Goal: Find specific page/section: Locate a particular part of the current website

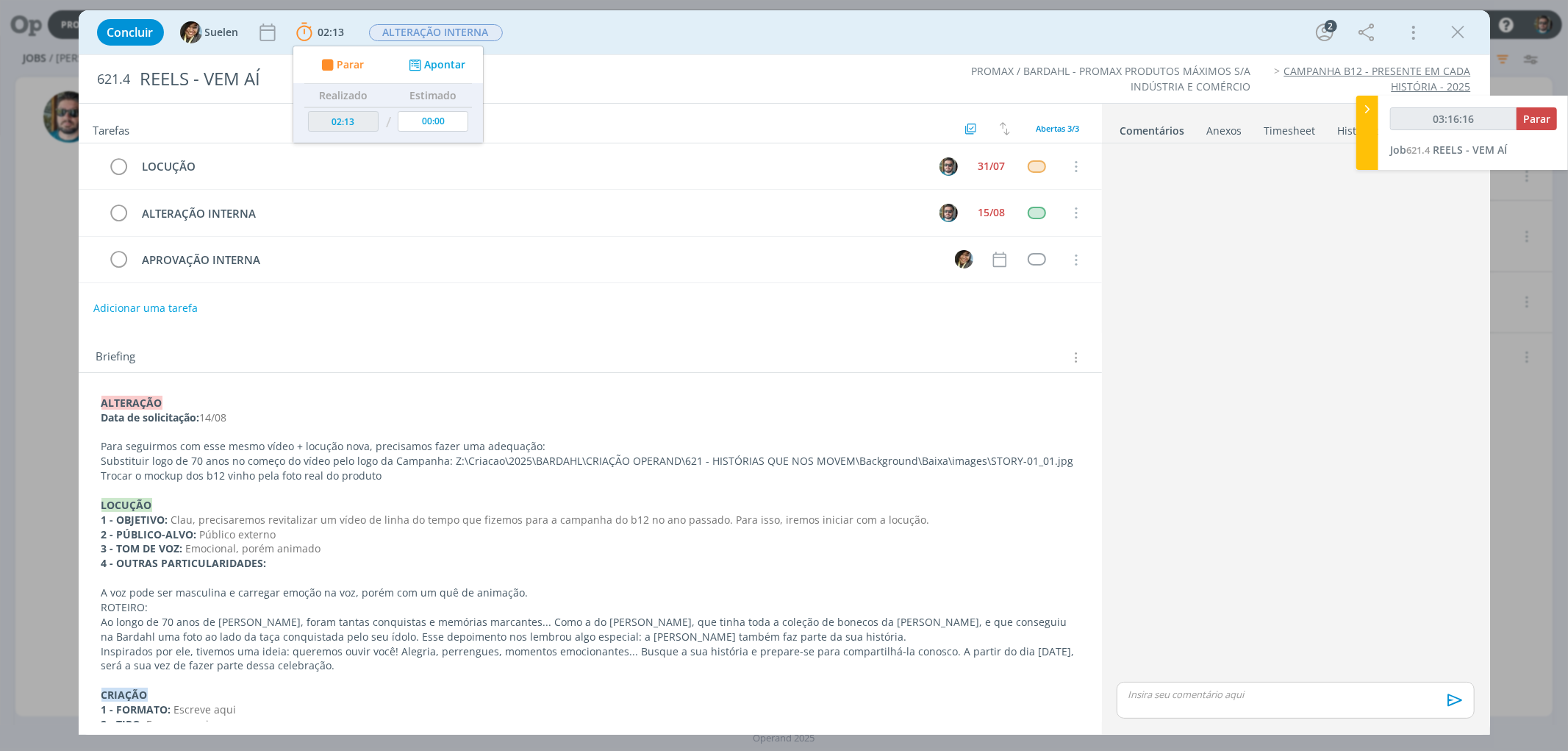
scroll to position [225, 0]
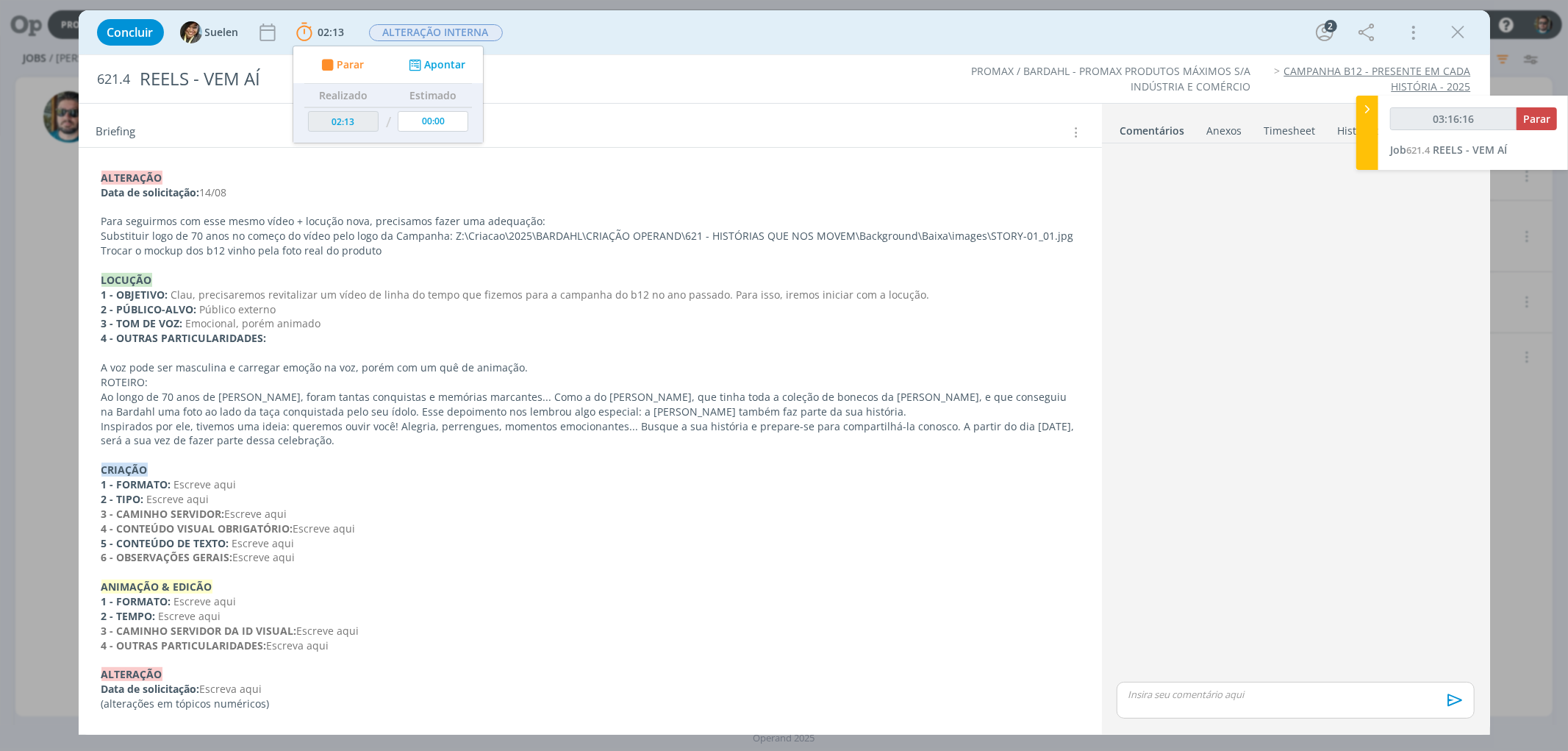
type input "03:16:17"
click at [1534, 115] on span "Parar" at bounding box center [1537, 119] width 28 height 14
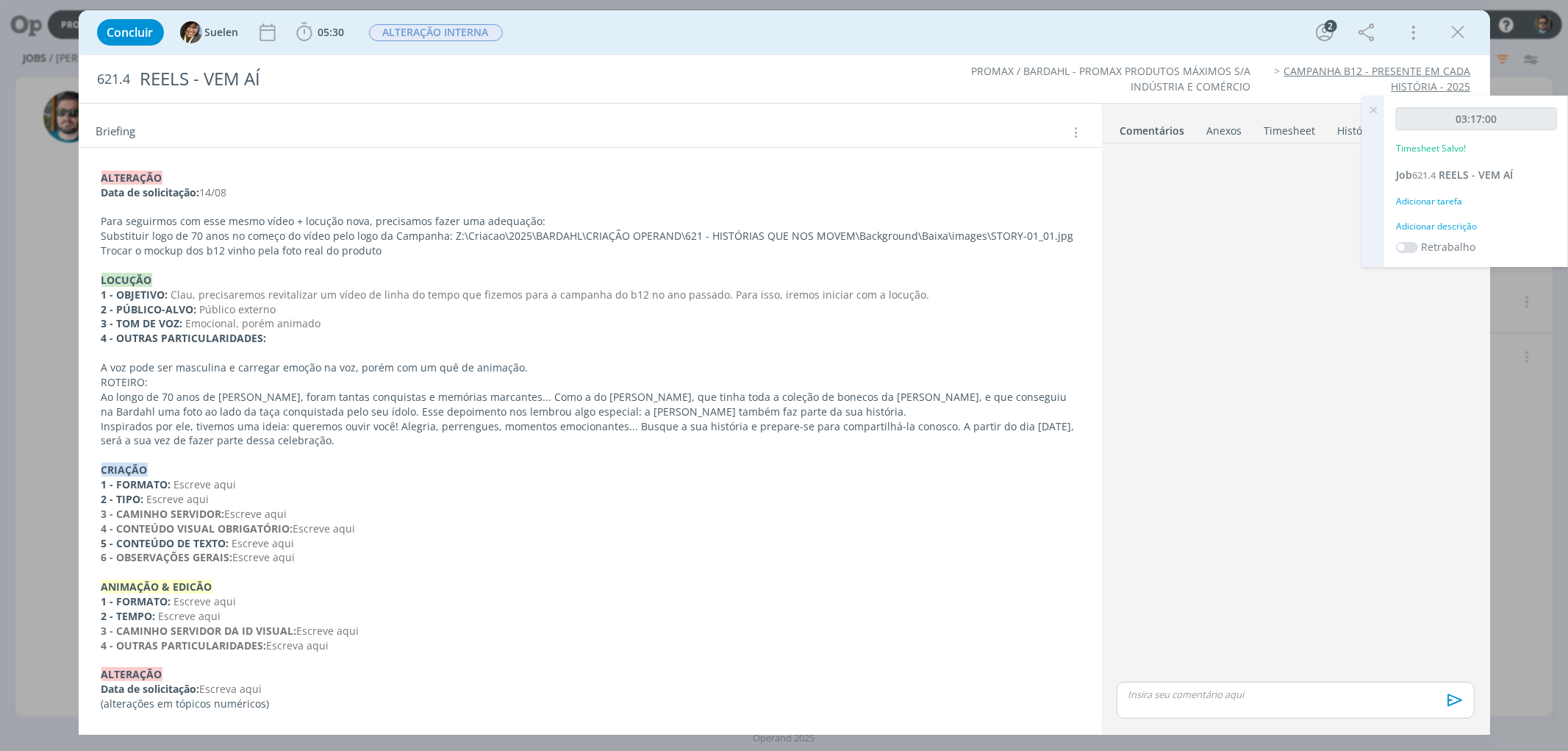
click at [1373, 111] on icon at bounding box center [1374, 110] width 27 height 28
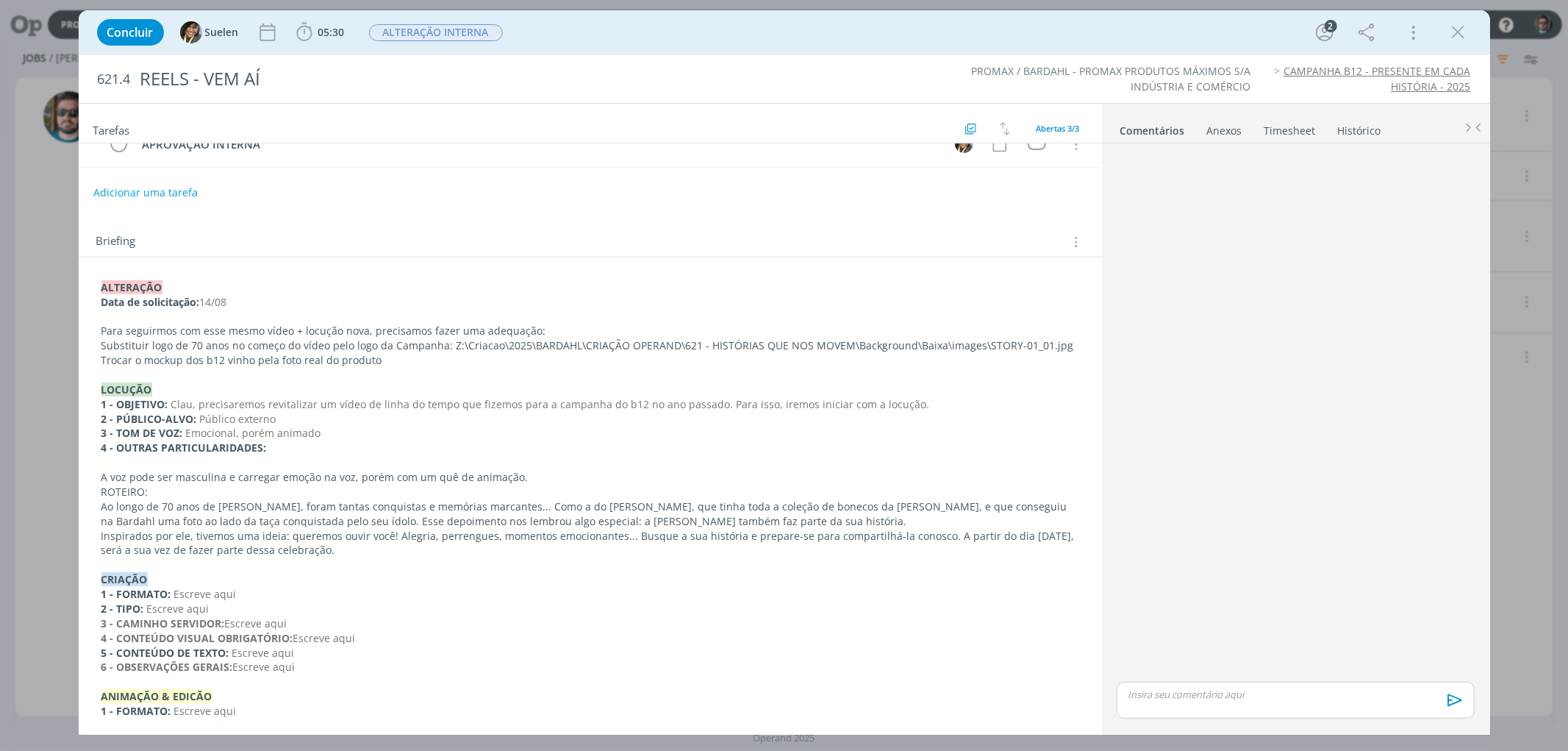
scroll to position [0, 0]
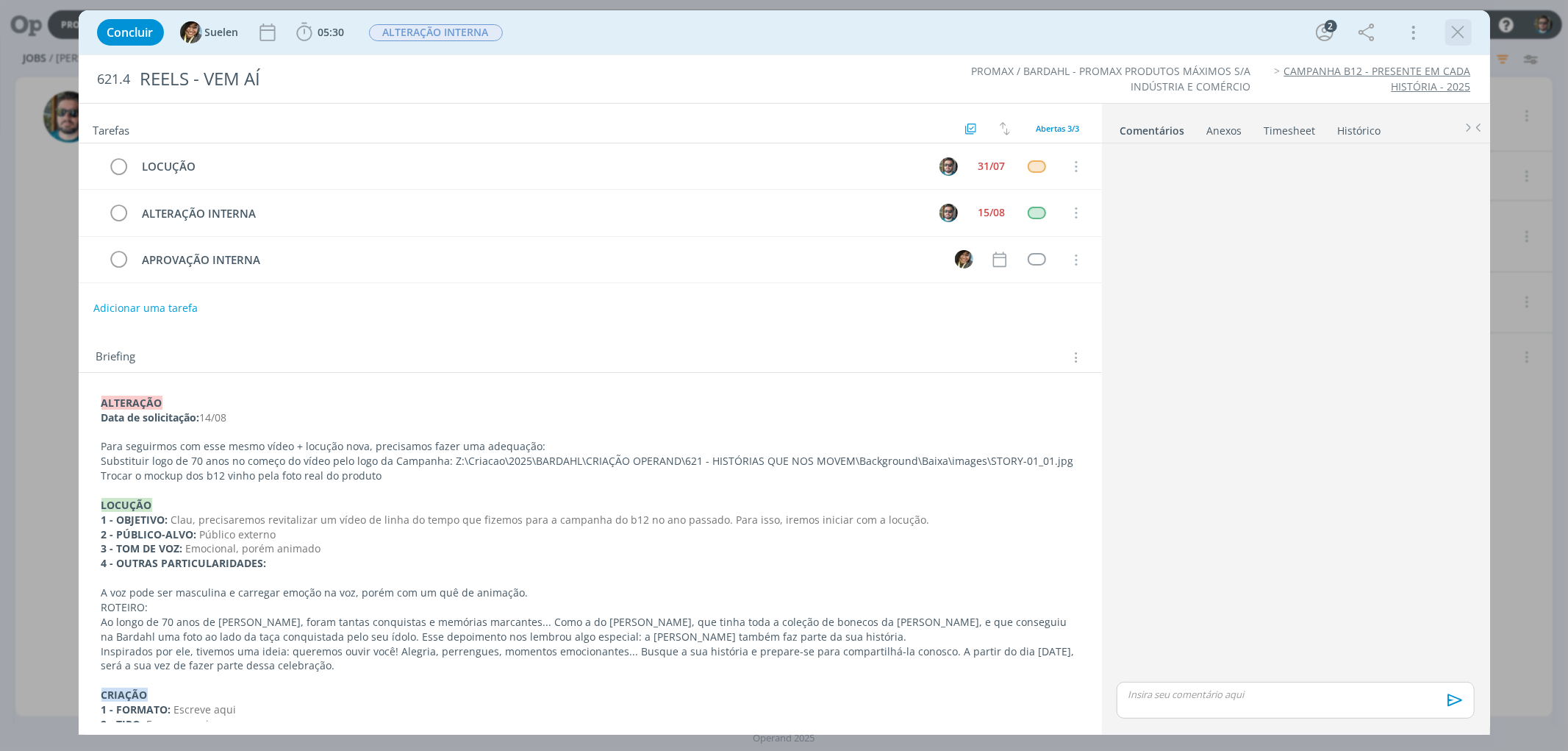
click at [1465, 33] on icon "dialog" at bounding box center [1458, 32] width 22 height 22
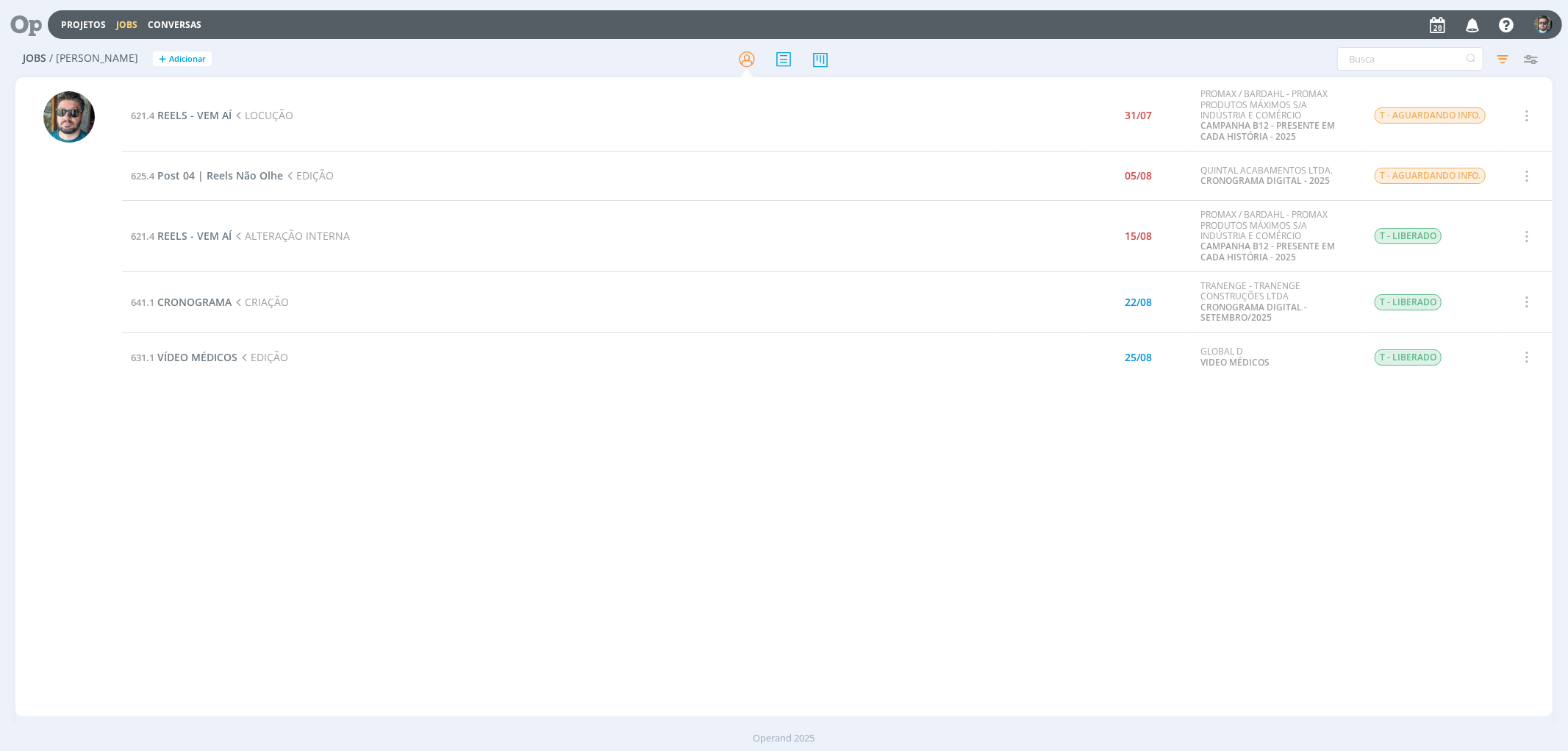
click at [893, 553] on div "621.4 REELS - VEM AÍ LOCUÇÃO 31/07 PROMAX / BARDAHL - PROMAX PRODUTOS MÁXIMOS S…" at bounding box center [837, 396] width 1430 height 633
click at [209, 232] on span "REELS - VEM AÍ" at bounding box center [194, 236] width 75 height 14
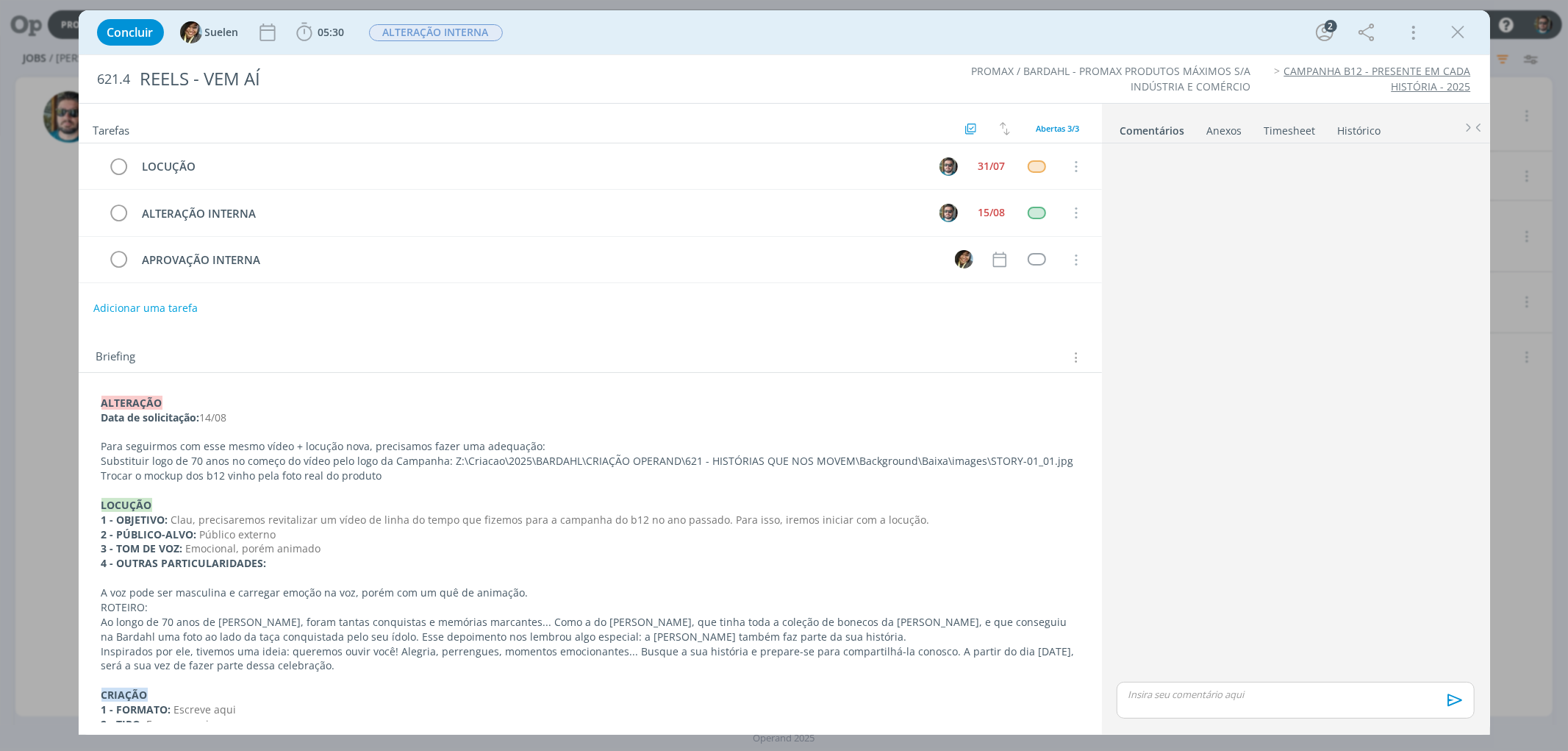
click at [388, 618] on p "Ao longo de 70 anos de [PERSON_NAME], foram tantas conquistas e memórias marcan…" at bounding box center [590, 629] width 978 height 29
click at [315, 611] on p "ROTEIRO:" at bounding box center [590, 608] width 976 height 15
